Goal: Transaction & Acquisition: Download file/media

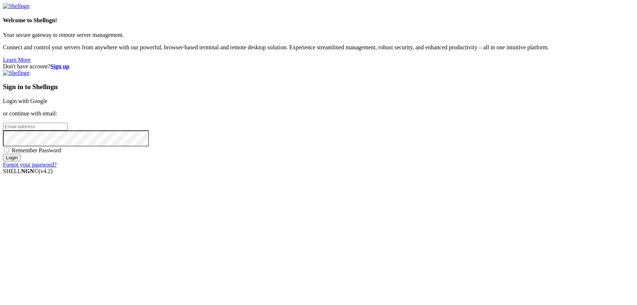
click at [47, 104] on link "Login with Google" at bounding box center [25, 101] width 45 height 6
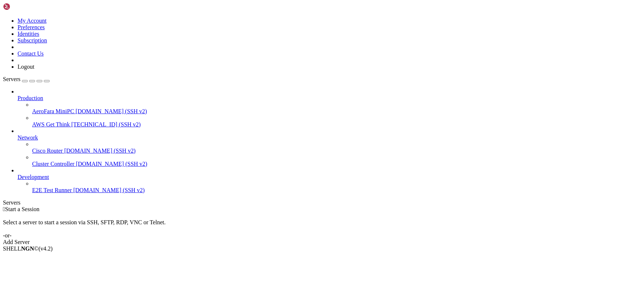
click at [71, 121] on span "[TECHNICAL_ID] (SSH v2)" at bounding box center [105, 124] width 69 height 6
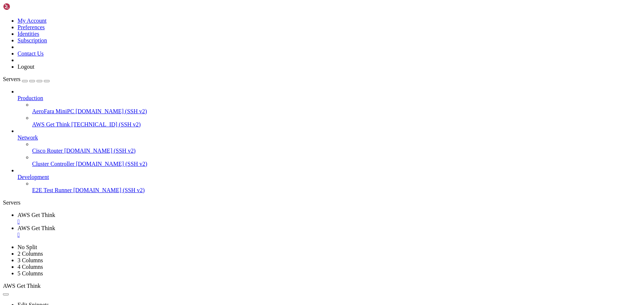
scroll to position [0, 0]
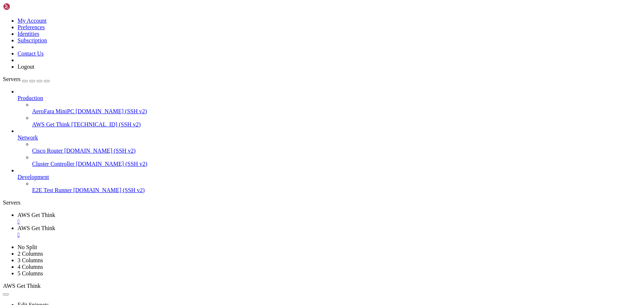
scroll to position [66, 0]
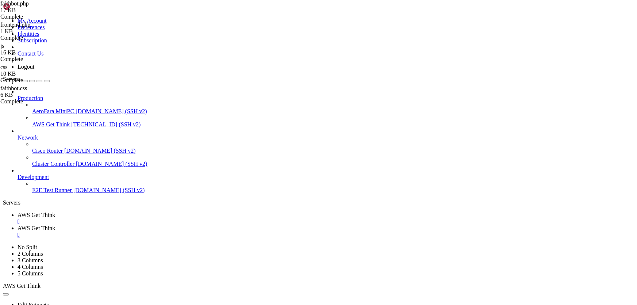
type input "/var/www/html/[DOMAIN_NAME][URL]"
